Goal: Transaction & Acquisition: Download file/media

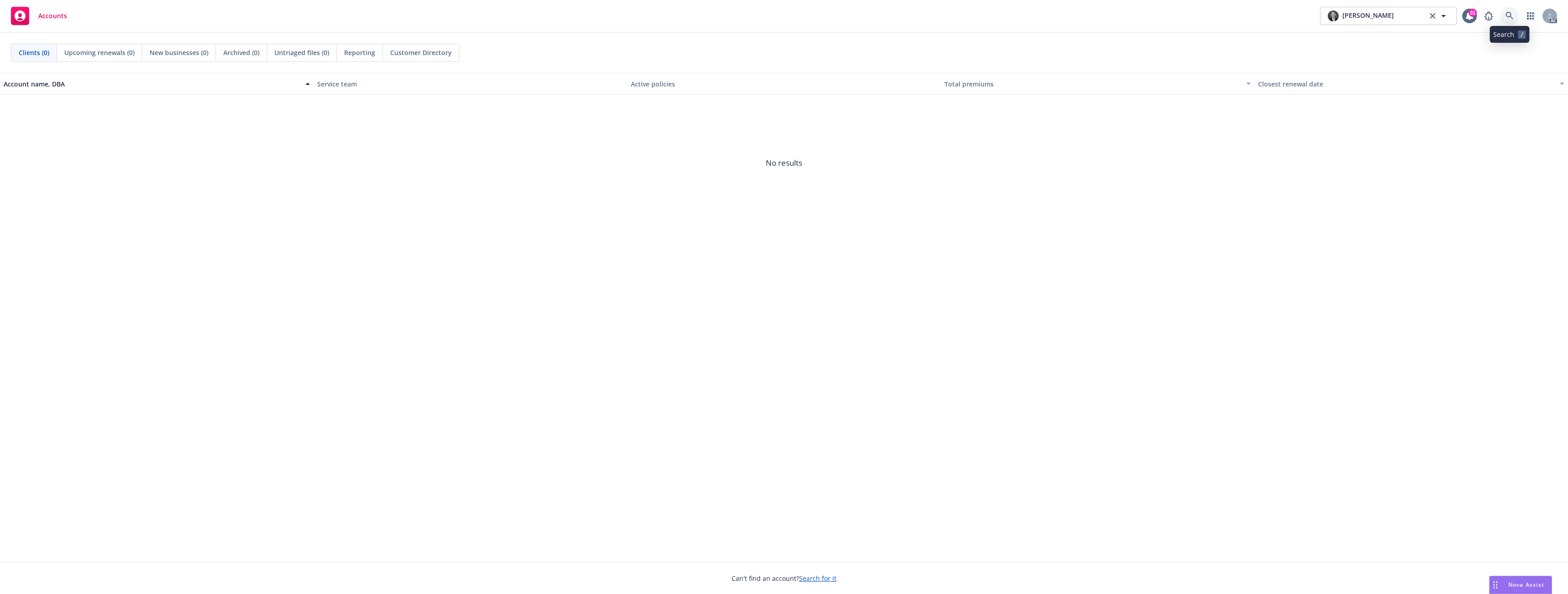
click at [1510, 19] on icon at bounding box center [1508, 16] width 8 height 8
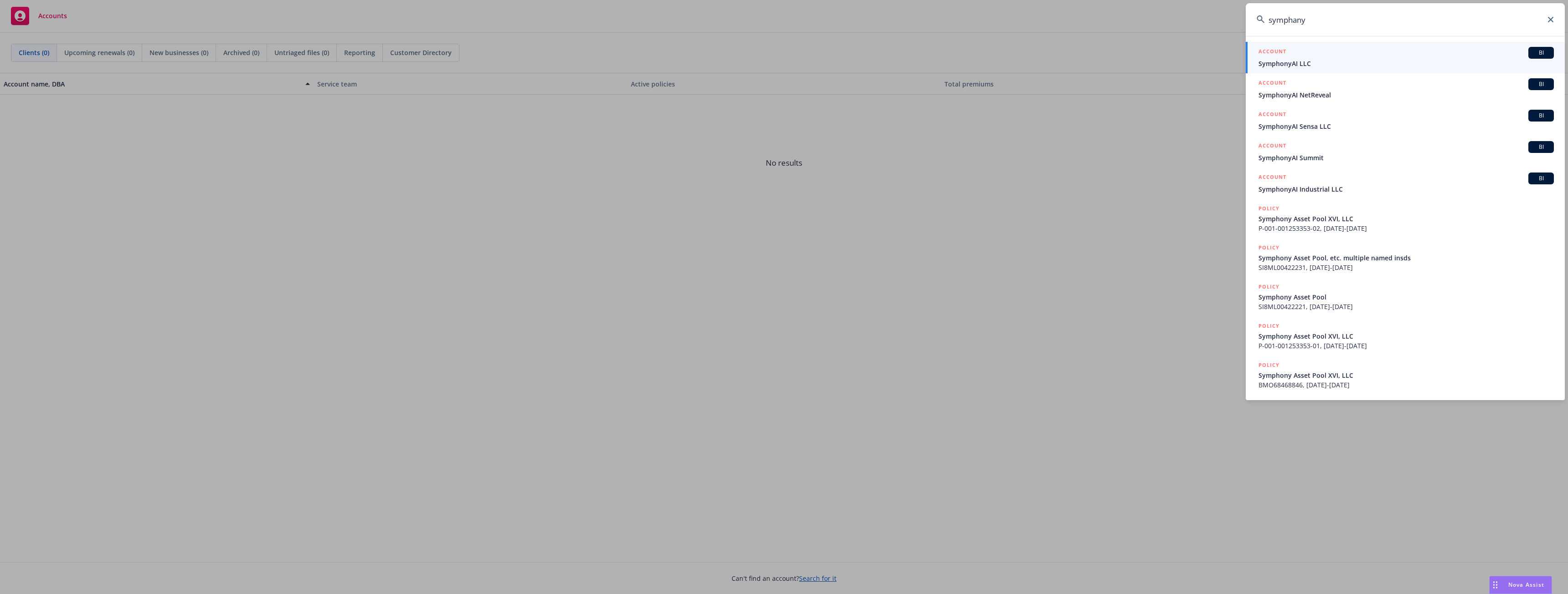
type input "symphany"
click at [1301, 59] on span "SymphonyAI LLC" at bounding box center [1405, 63] width 295 height 10
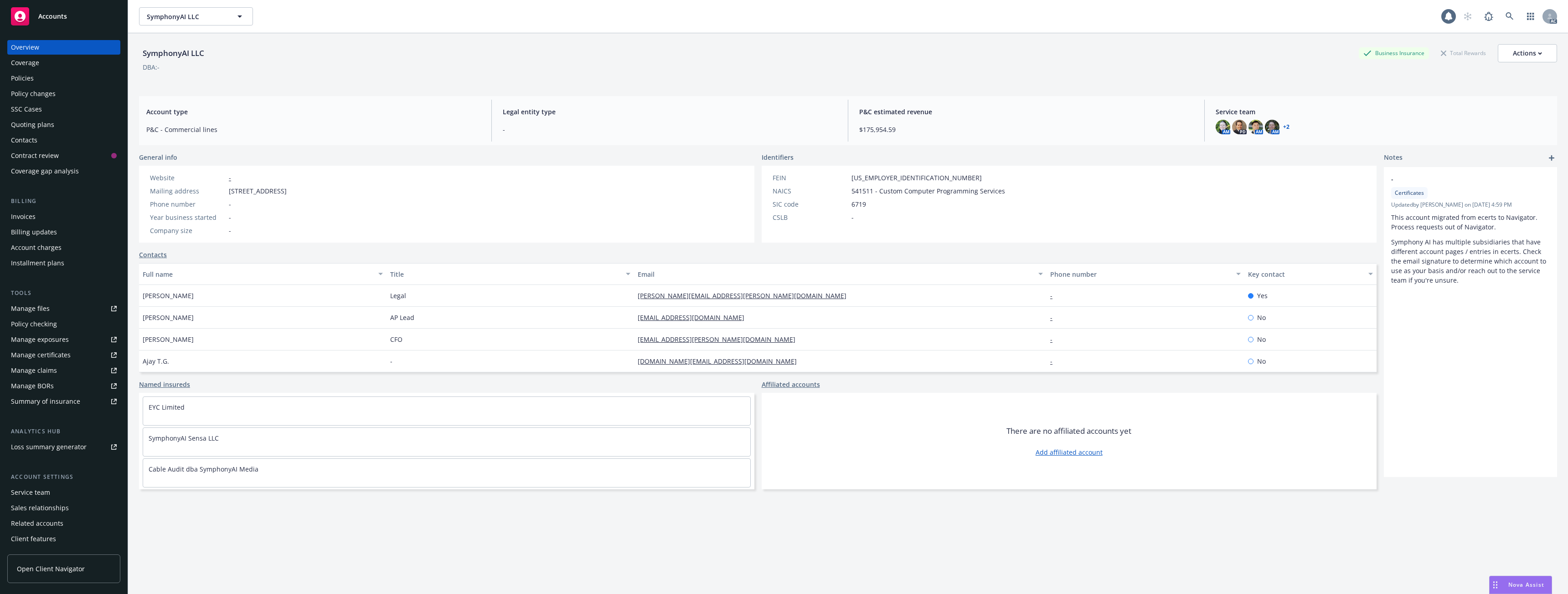
click at [42, 77] on div "Policies" at bounding box center [63, 78] width 106 height 15
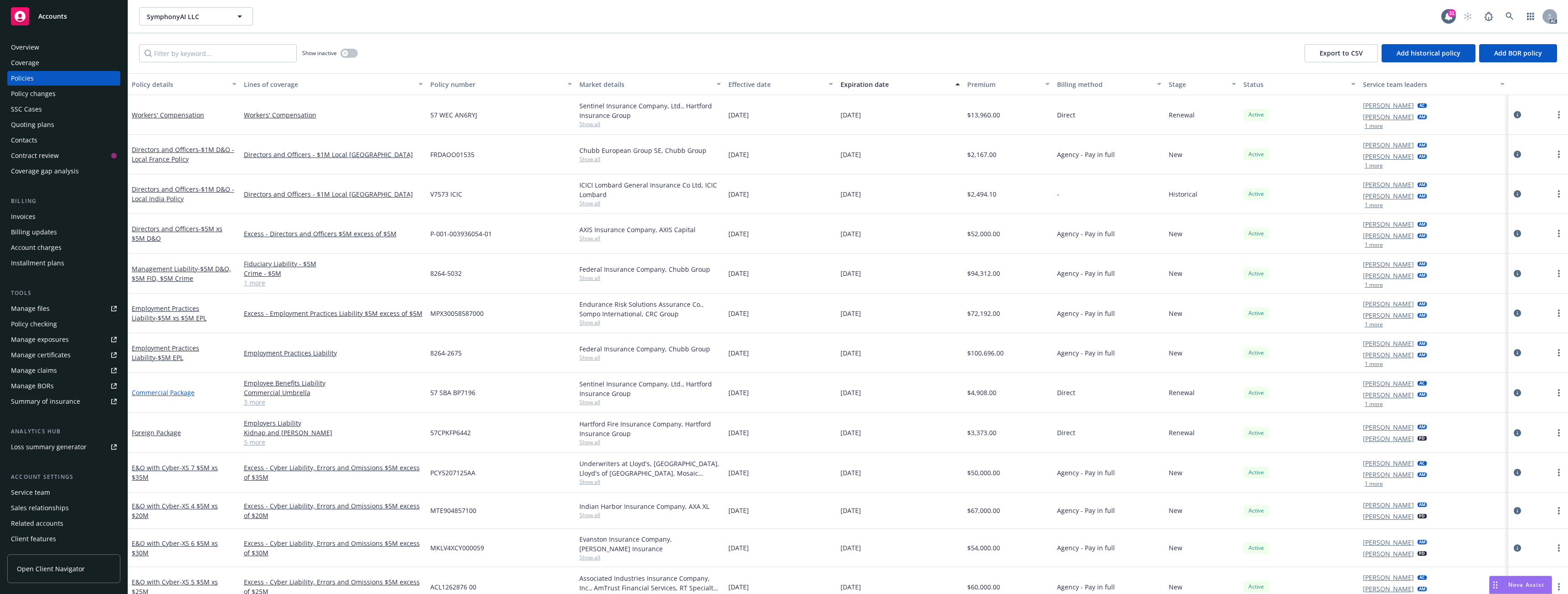
click at [175, 393] on link "Commercial Package" at bounding box center [163, 393] width 63 height 9
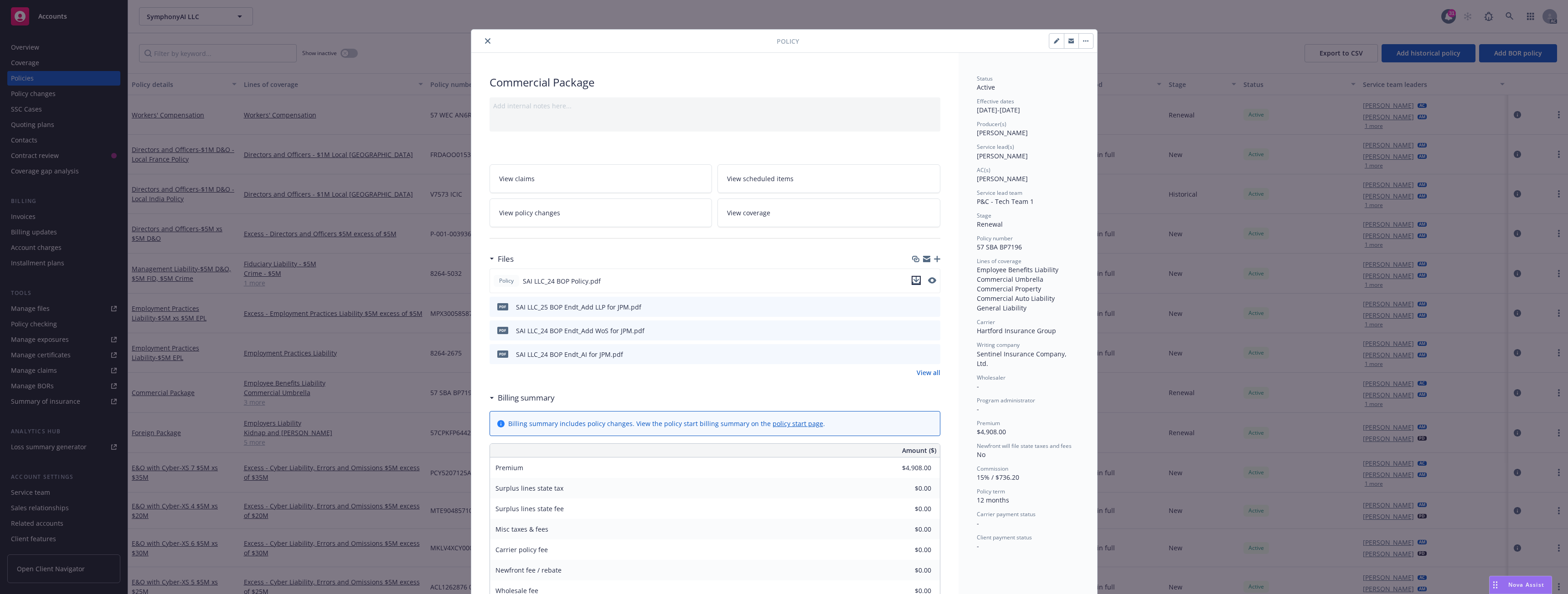
click at [914, 282] on icon "download file" at bounding box center [916, 280] width 7 height 7
